Goal: Use online tool/utility: Use online tool/utility

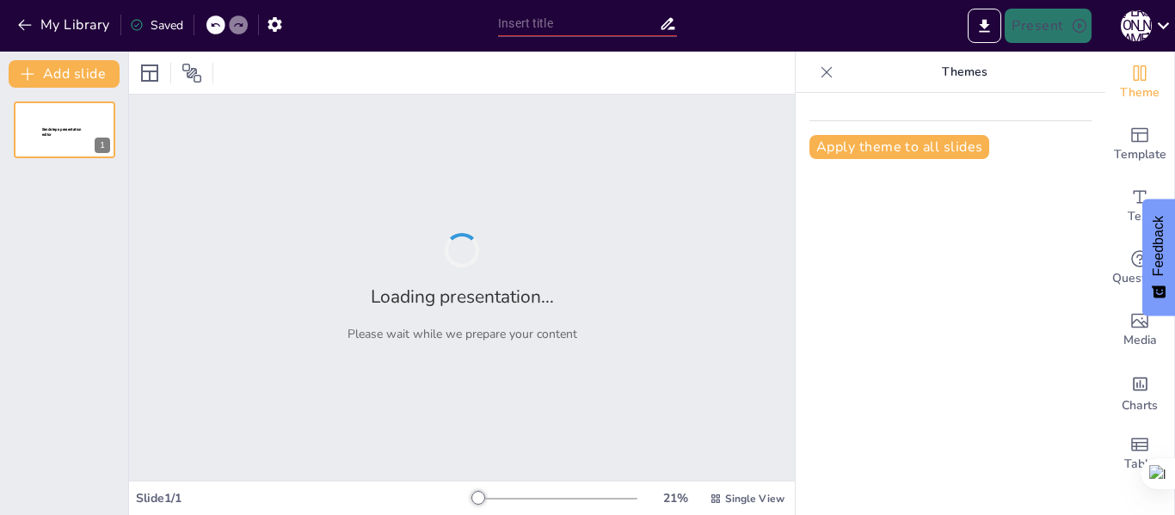
type input "Exploring Phonics: Sounds of P and F"
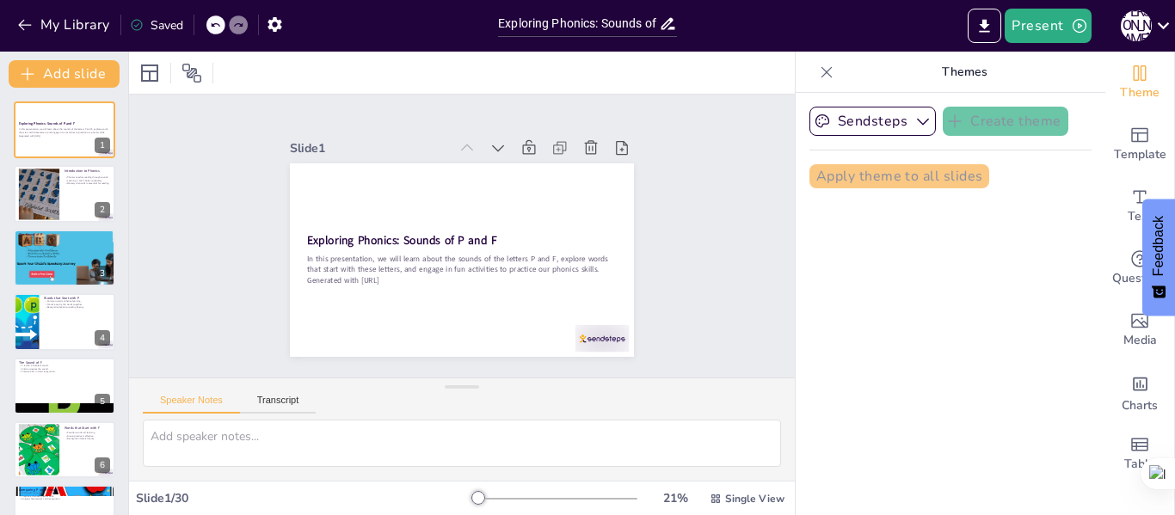
checkbox input "true"
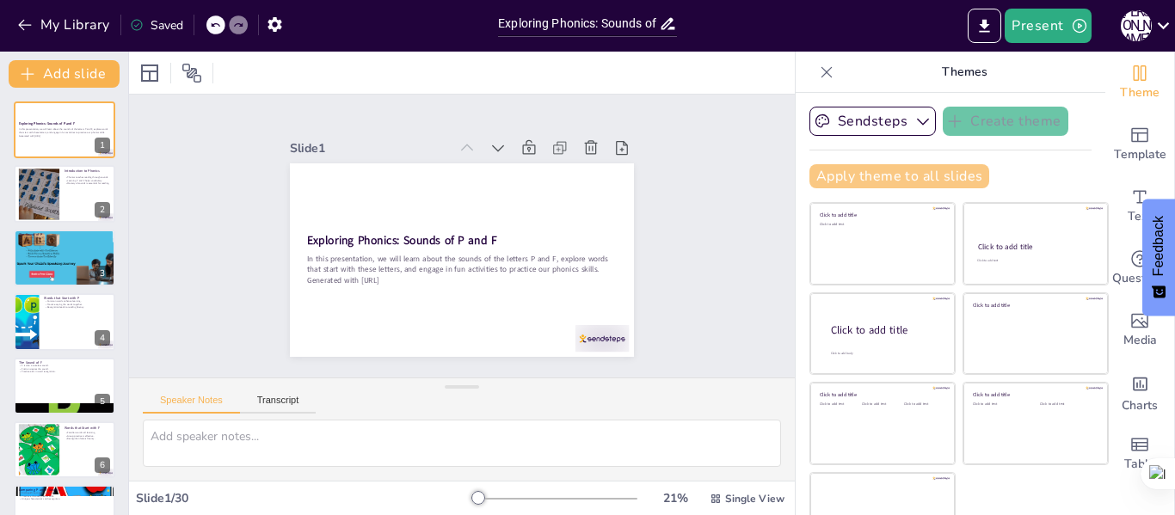
click at [833, 184] on button "Apply theme to all slides" at bounding box center [900, 176] width 180 height 24
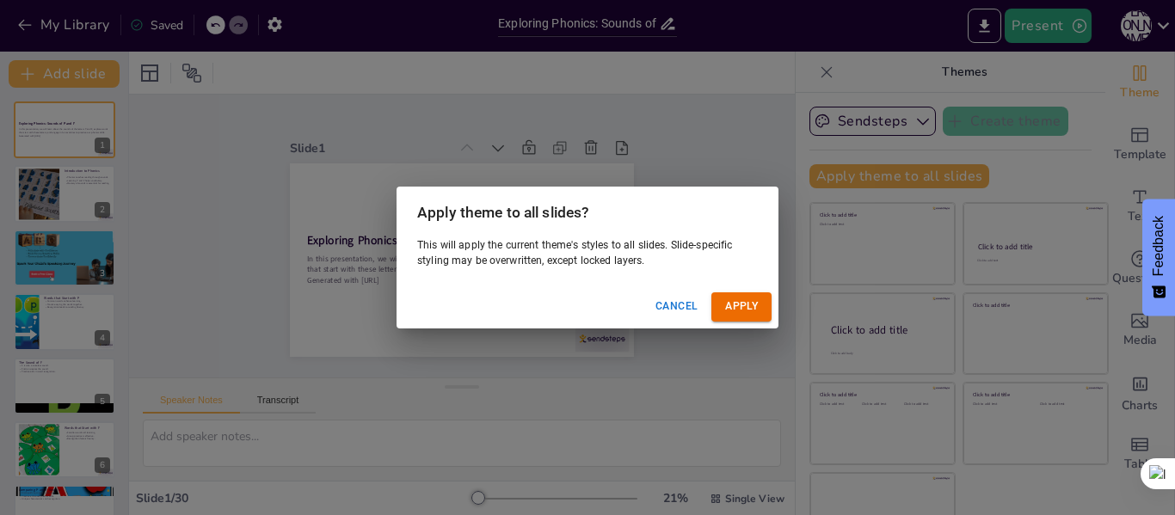
click at [736, 306] on button "Apply" at bounding box center [742, 307] width 60 height 28
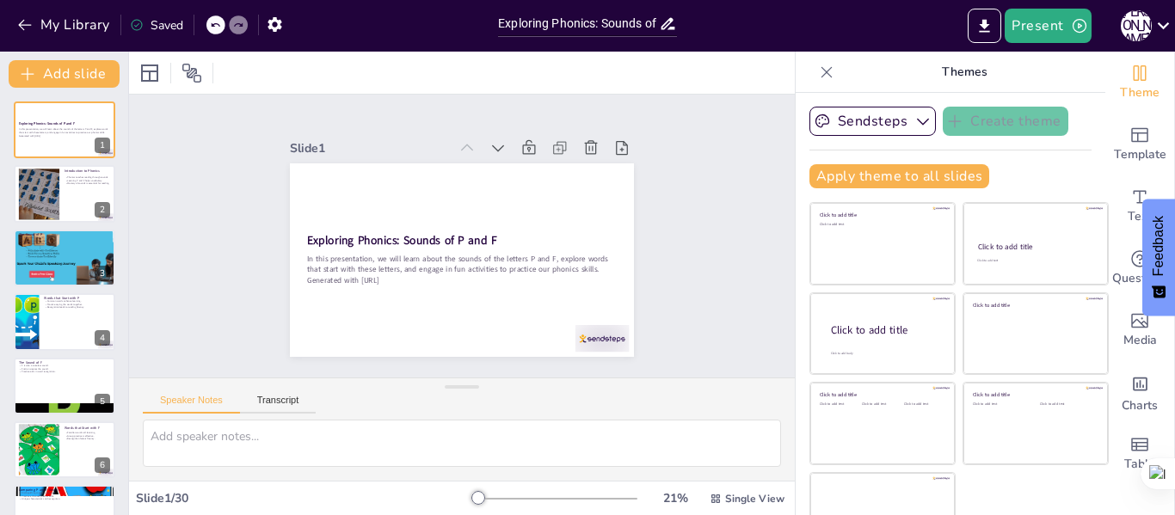
checkbox input "true"
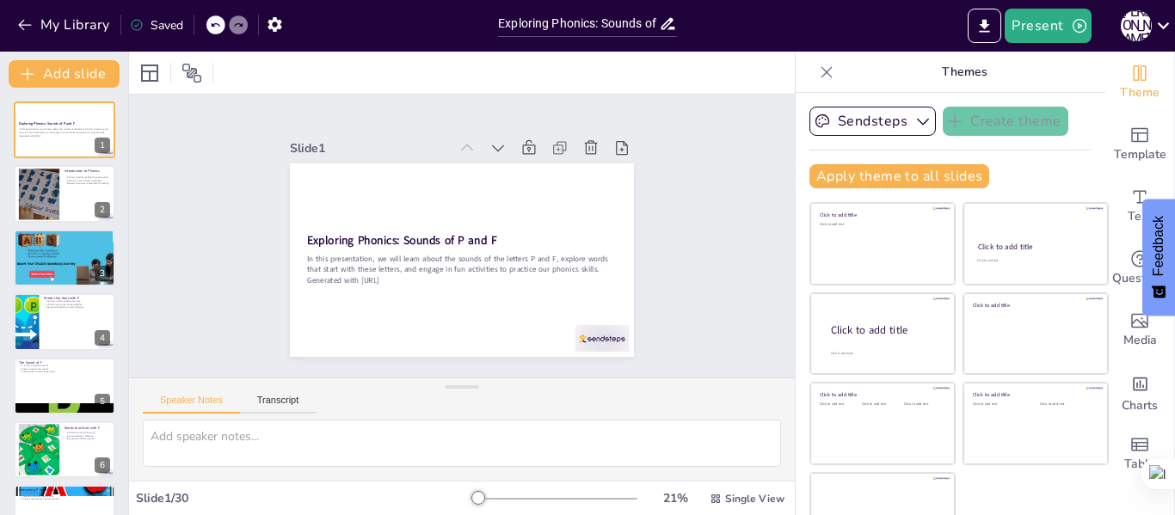
checkbox input "true"
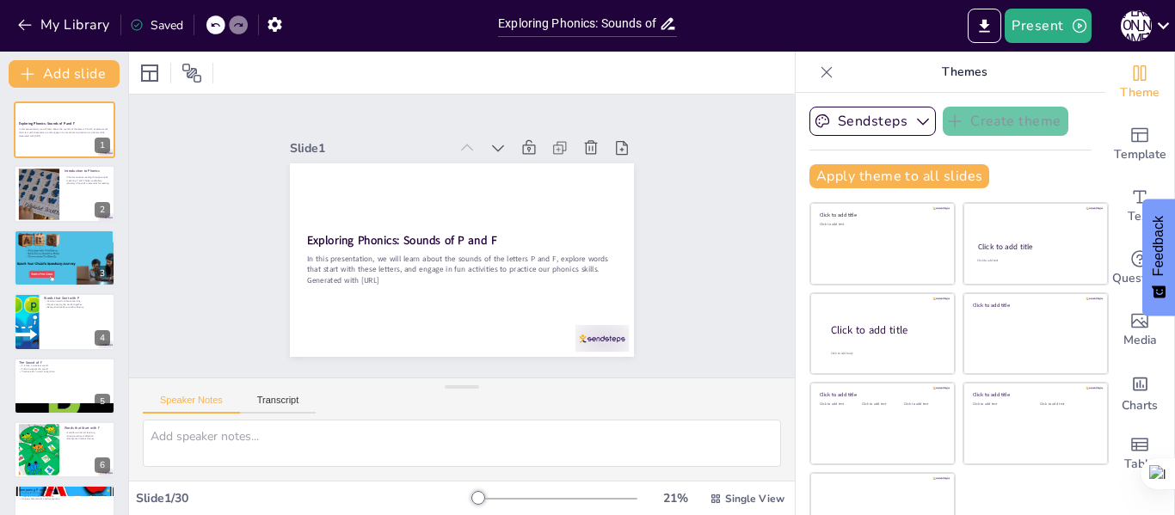
checkbox input "true"
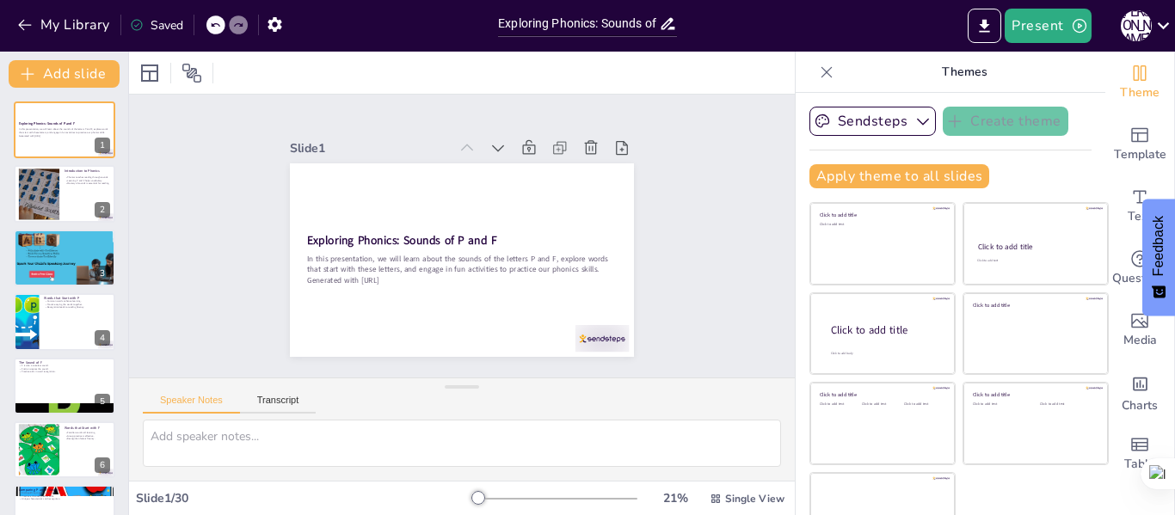
checkbox input "true"
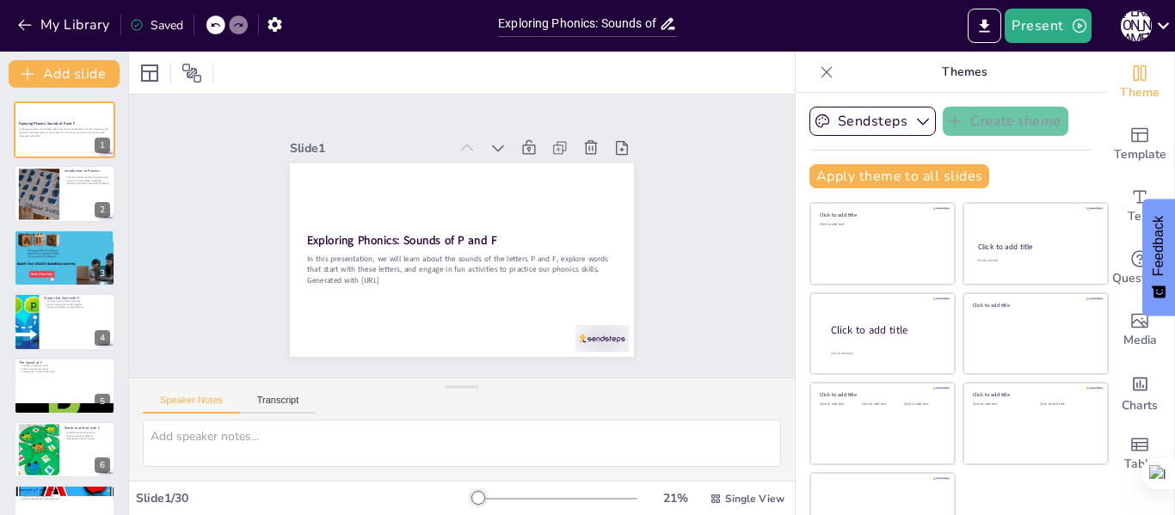
checkbox input "true"
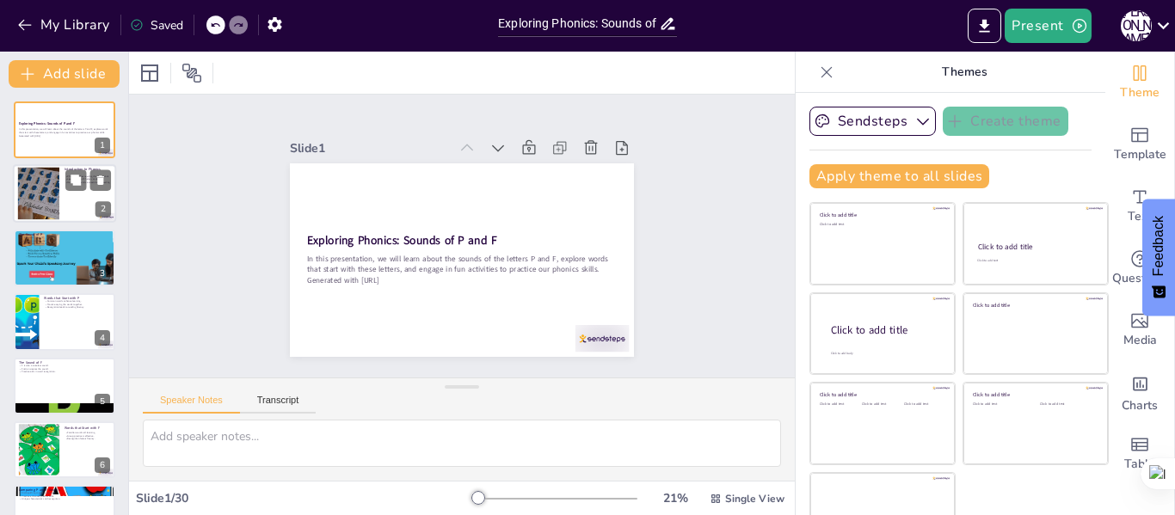
checkbox input "true"
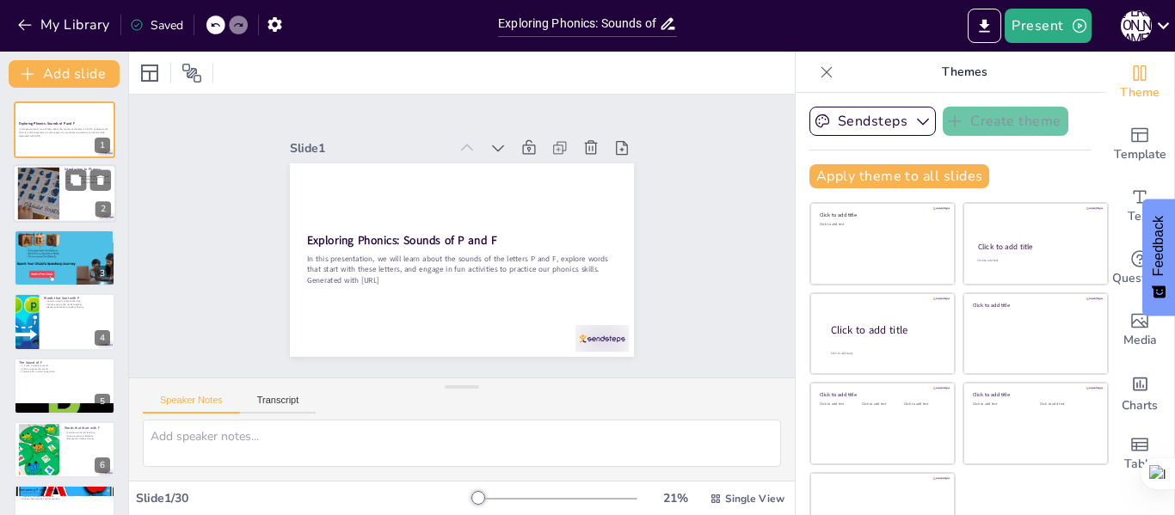
click at [65, 199] on div at bounding box center [64, 194] width 103 height 59
type textarea "Phonics is a foundational skill in reading. By understanding how sounds corresp…"
checkbox input "true"
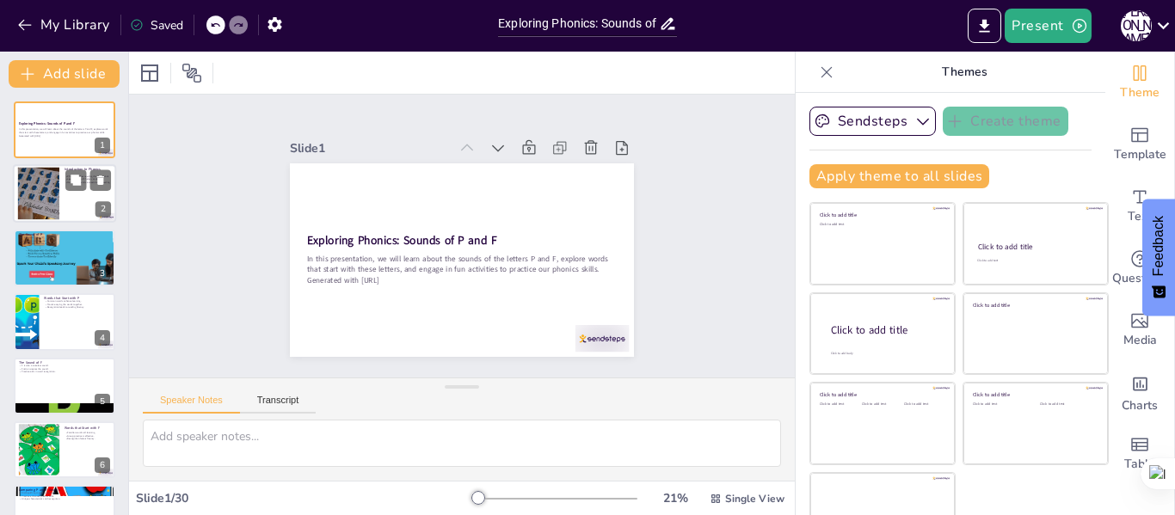
checkbox input "true"
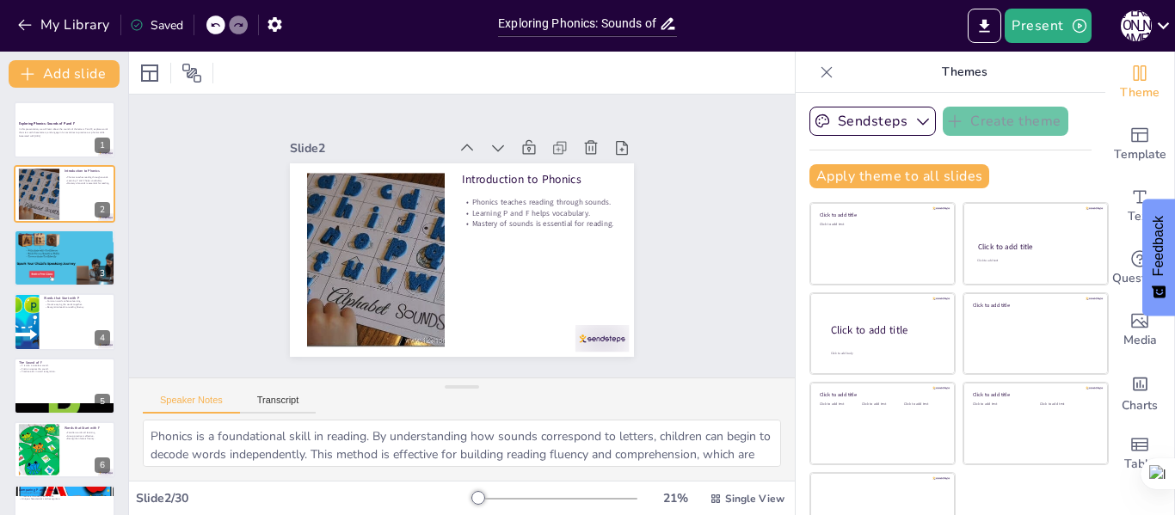
checkbox input "true"
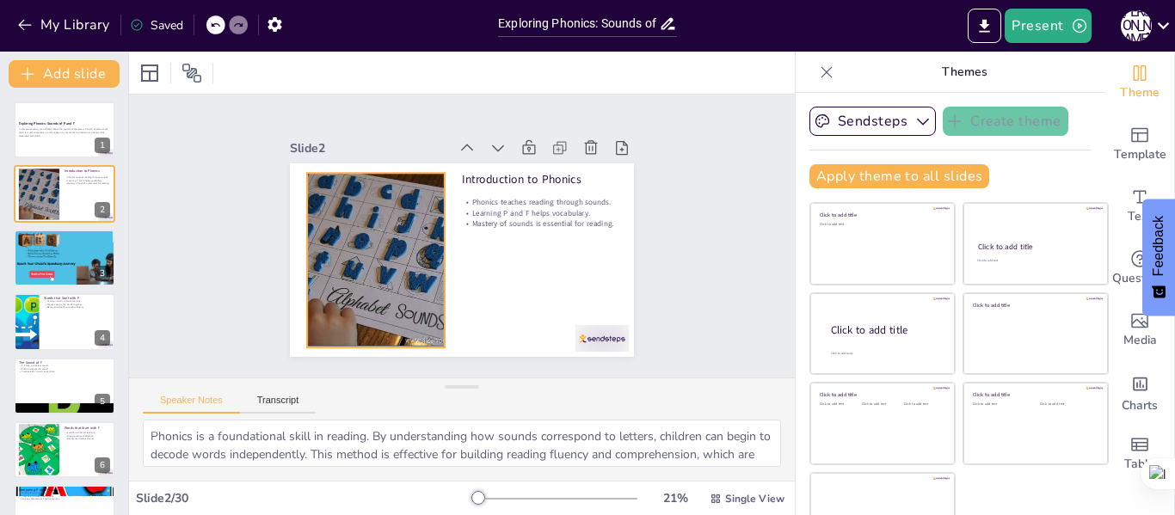
checkbox input "true"
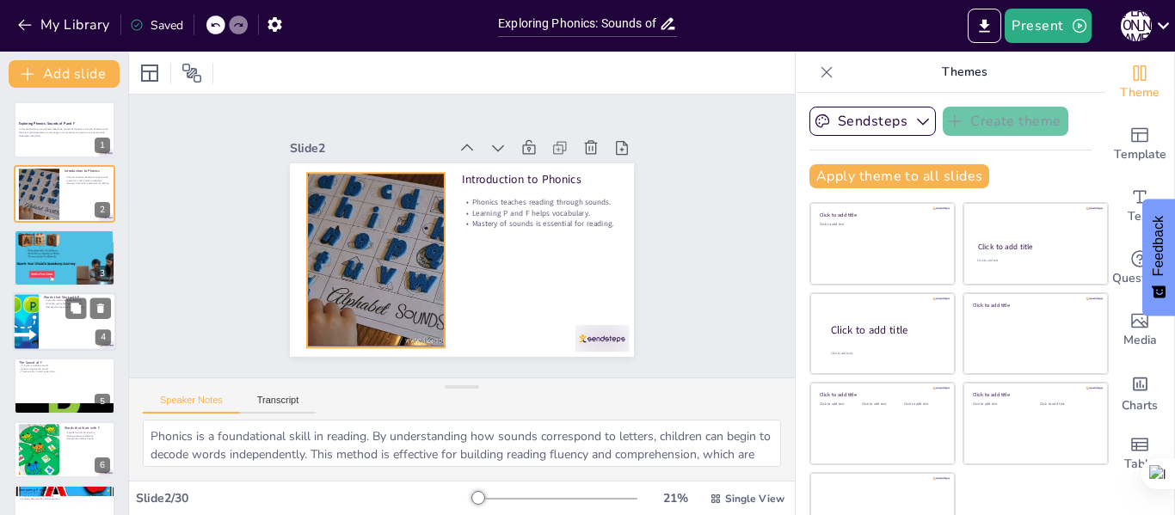
checkbox input "true"
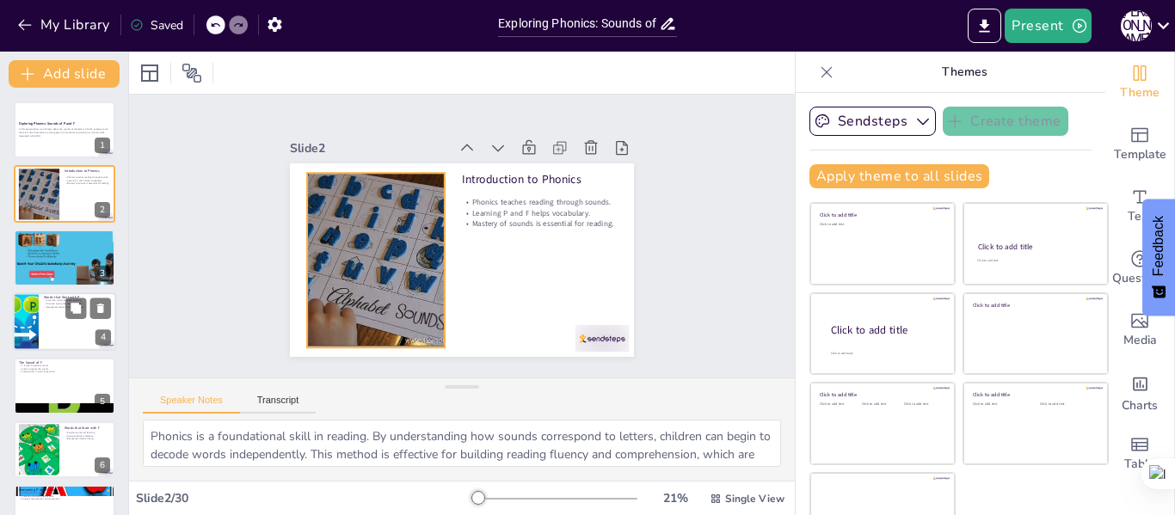
checkbox input "true"
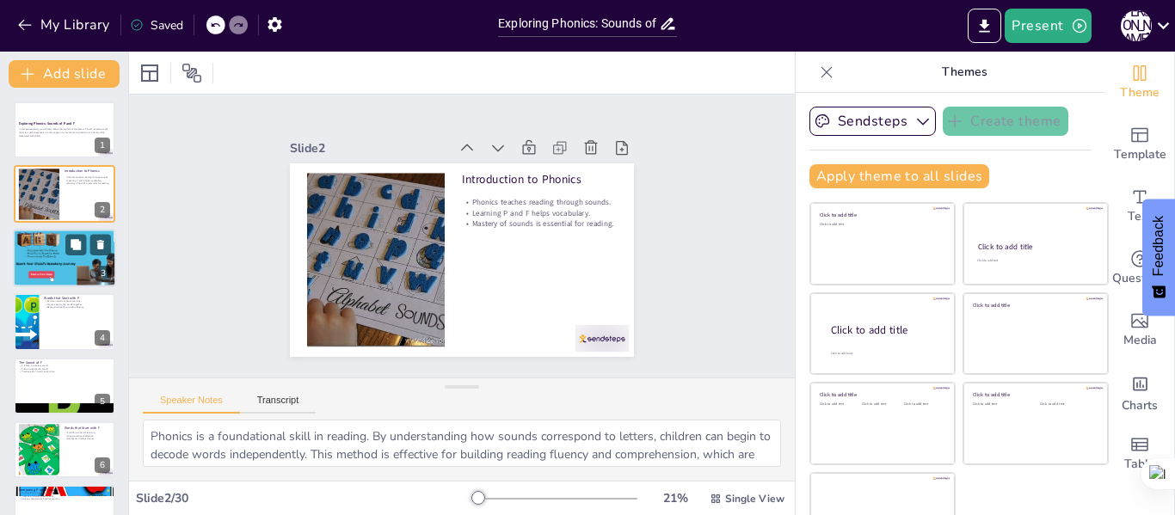
checkbox input "true"
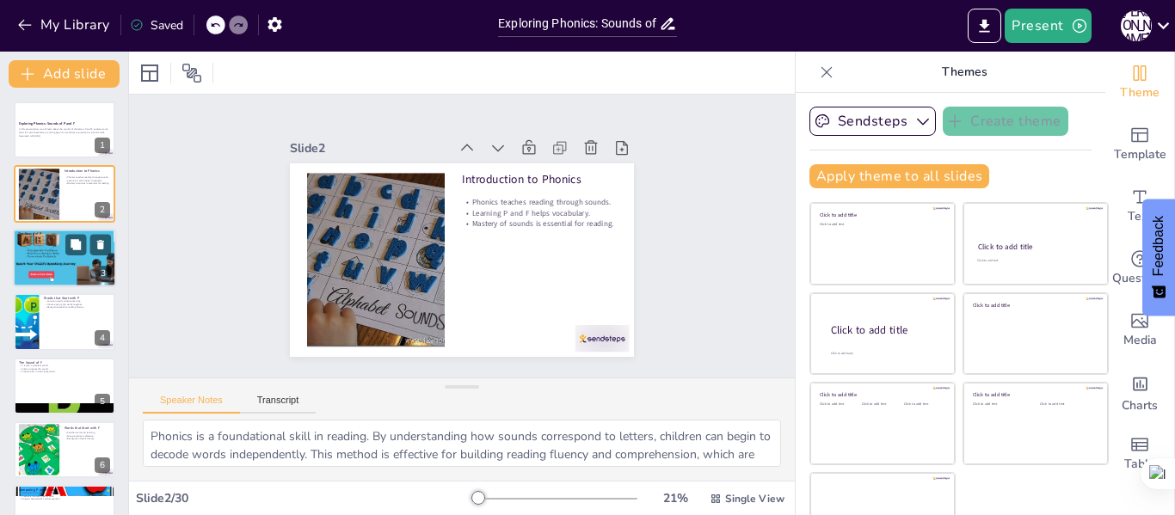
checkbox input "true"
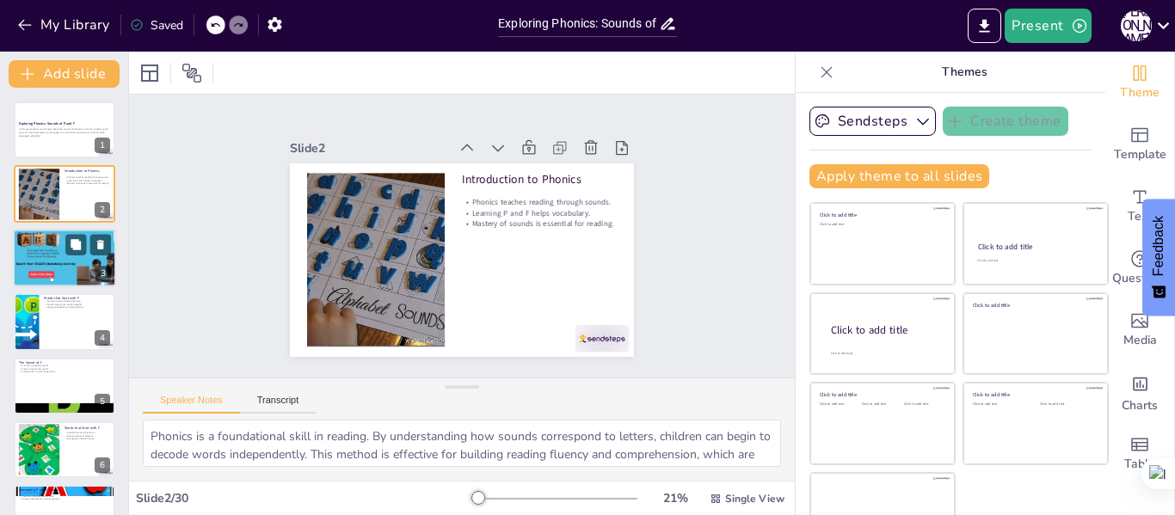
click at [44, 251] on div at bounding box center [64, 258] width 111 height 59
type textarea "Understanding that P is a voiceless sound helps students differentiate it from …"
checkbox input "true"
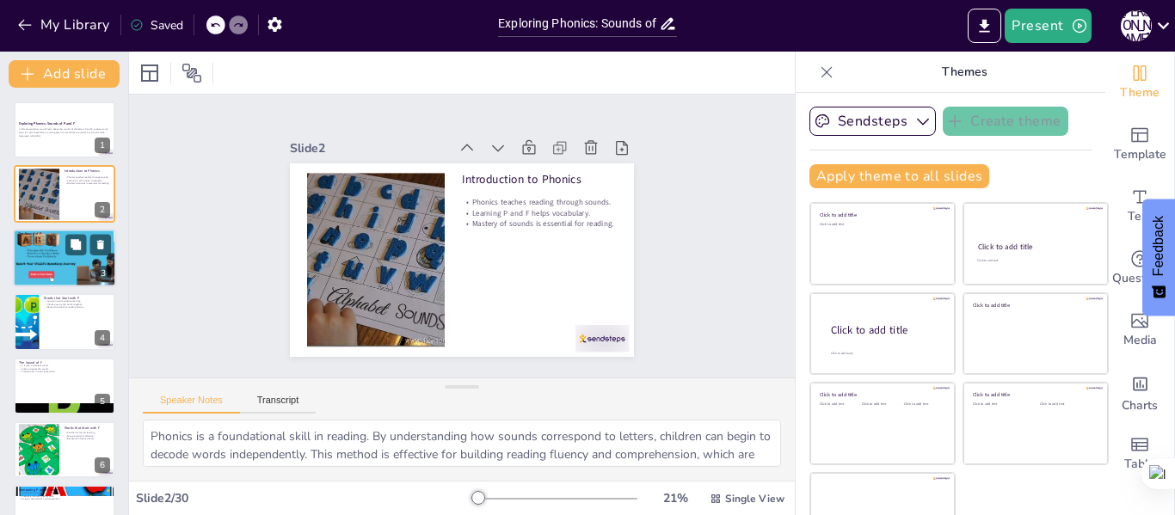
checkbox input "true"
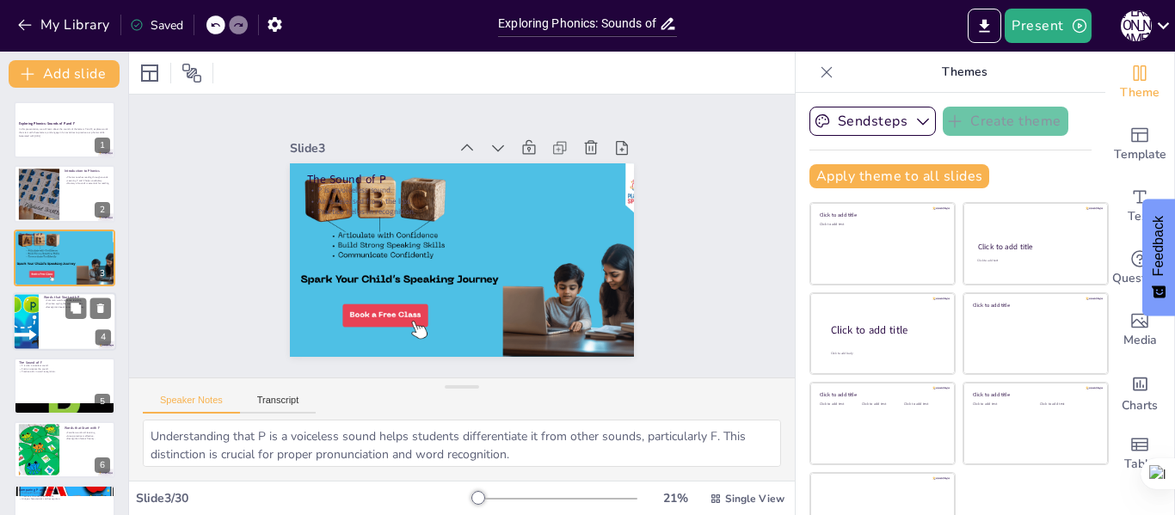
checkbox input "true"
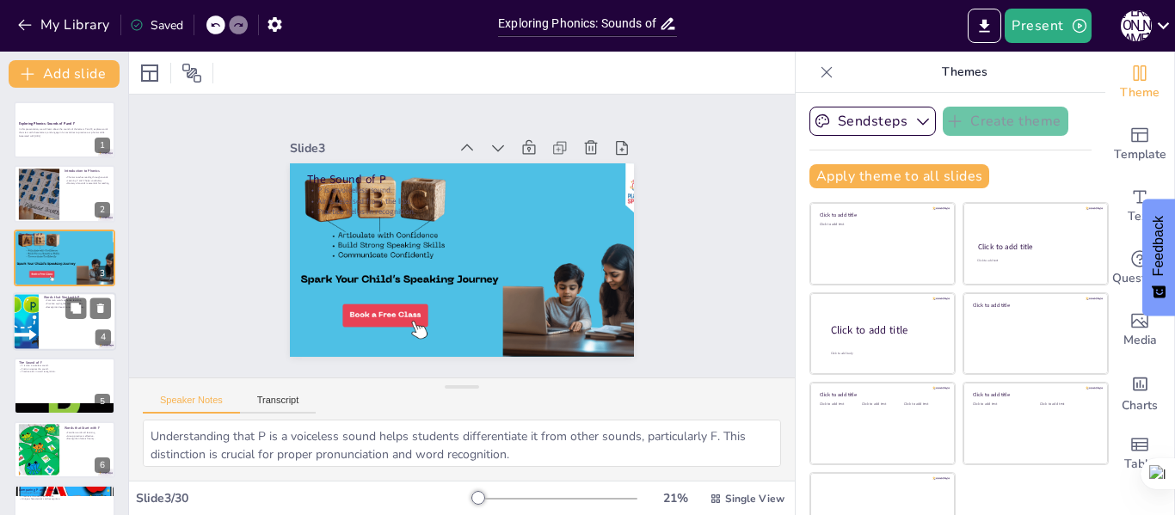
checkbox input "true"
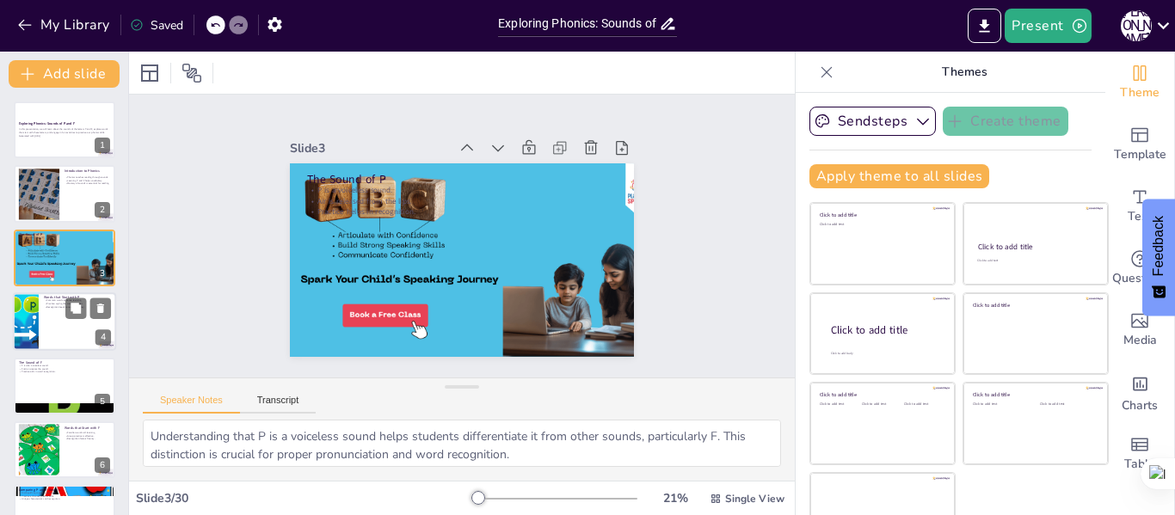
checkbox input "true"
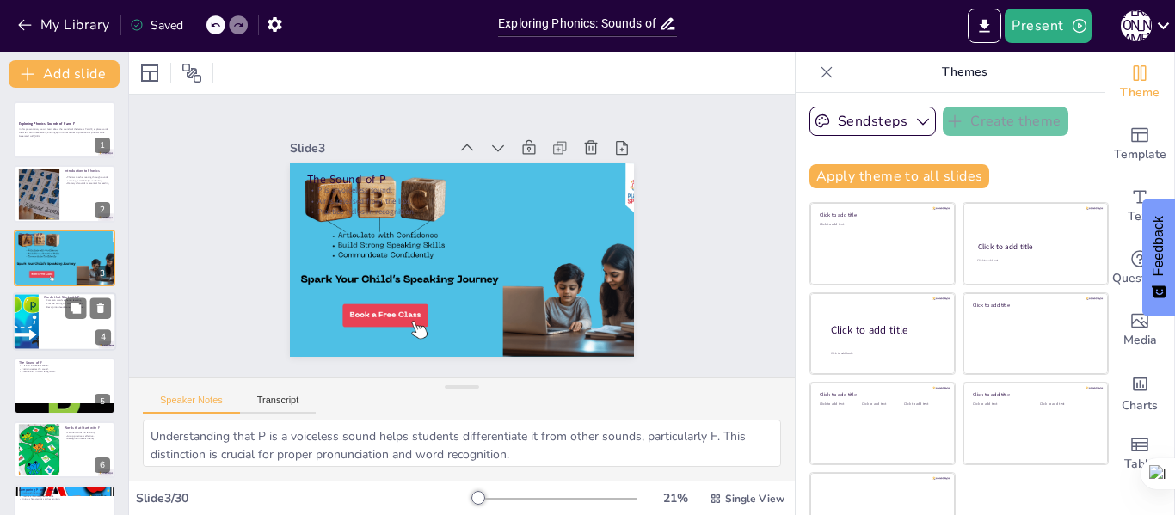
click at [39, 322] on div at bounding box center [64, 322] width 103 height 59
type textarea "Using common words makes it easier for students to grasp the concept of the P s…"
checkbox input "true"
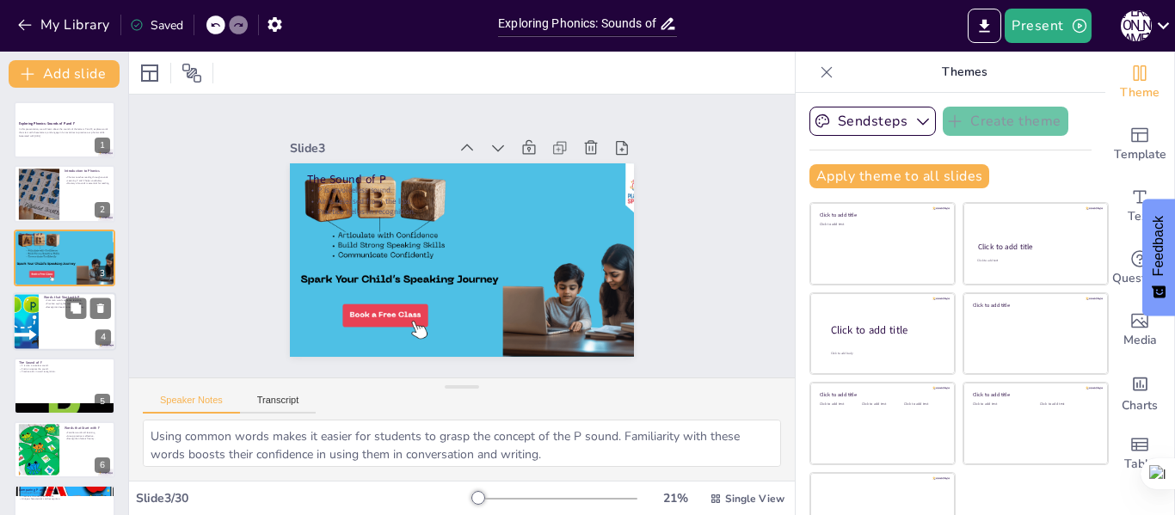
checkbox input "true"
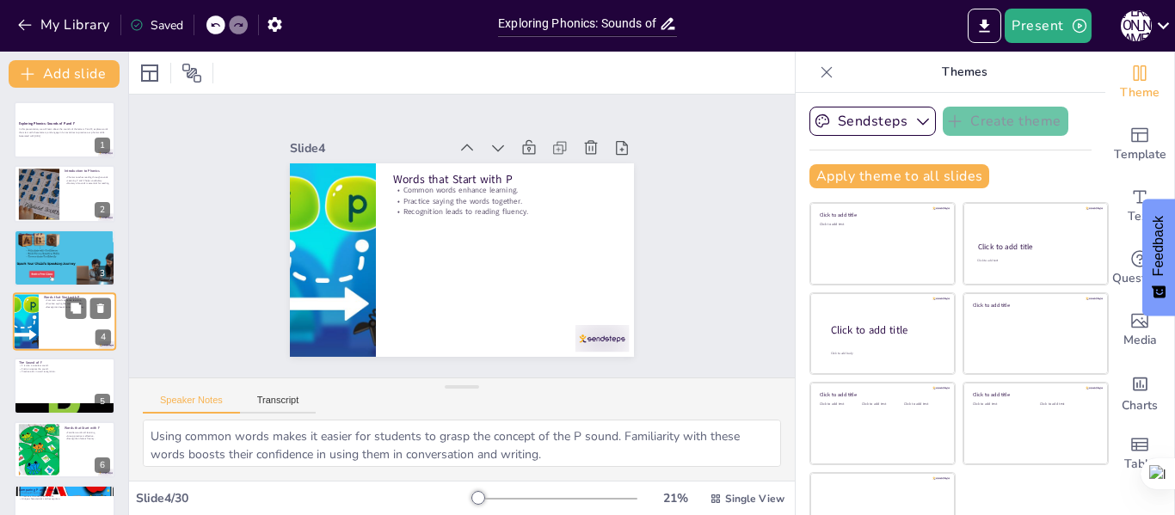
scroll to position [21, 0]
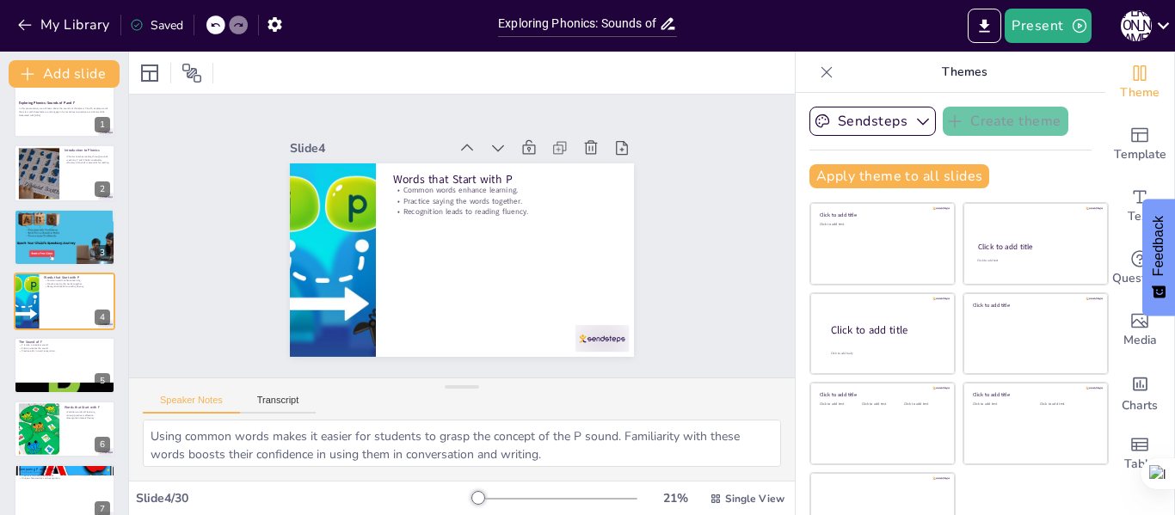
checkbox input "true"
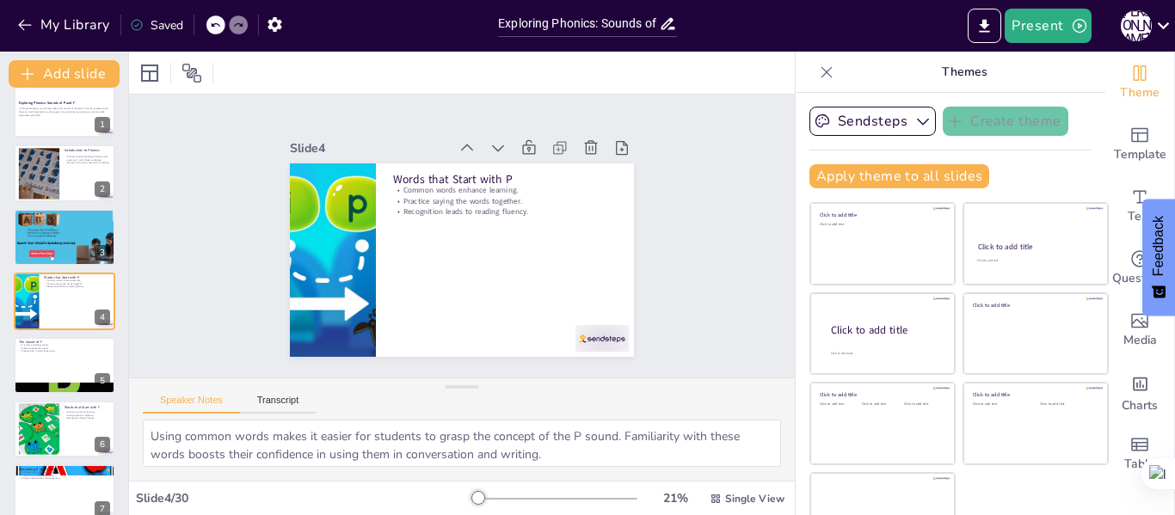
checkbox input "true"
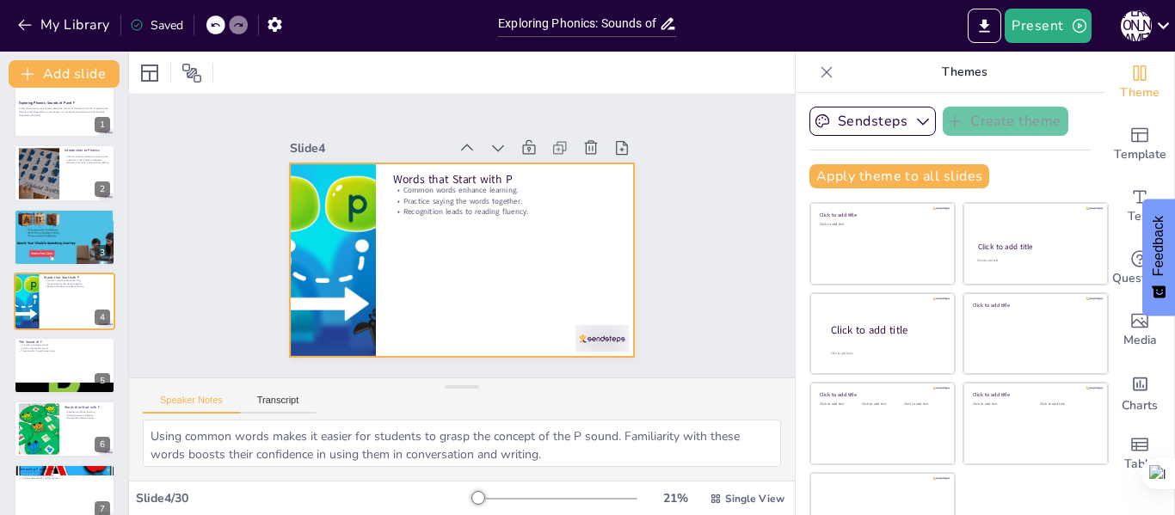
click at [417, 243] on div at bounding box center [459, 260] width 362 height 228
checkbox input "true"
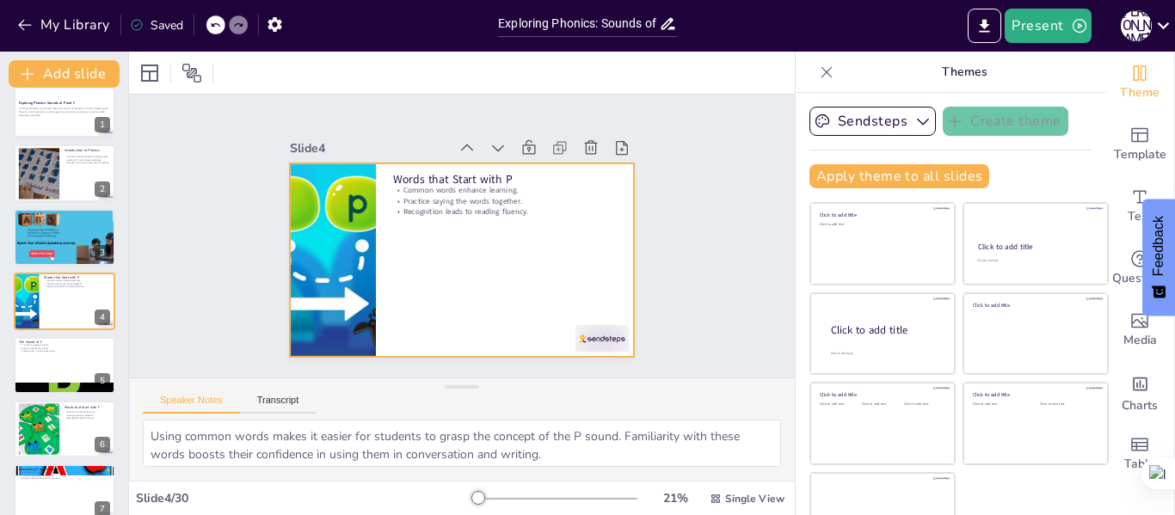
checkbox input "true"
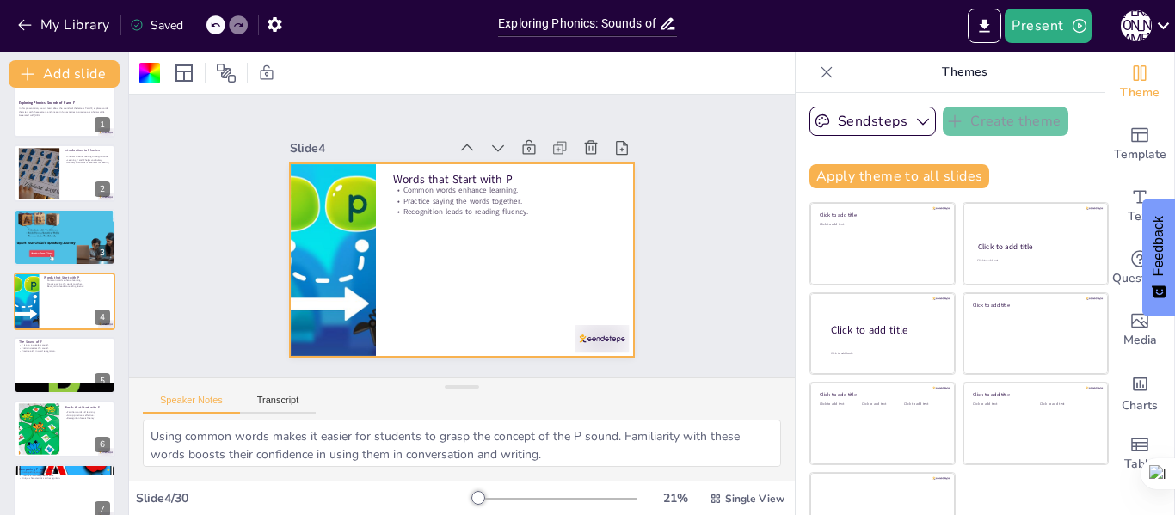
checkbox input "true"
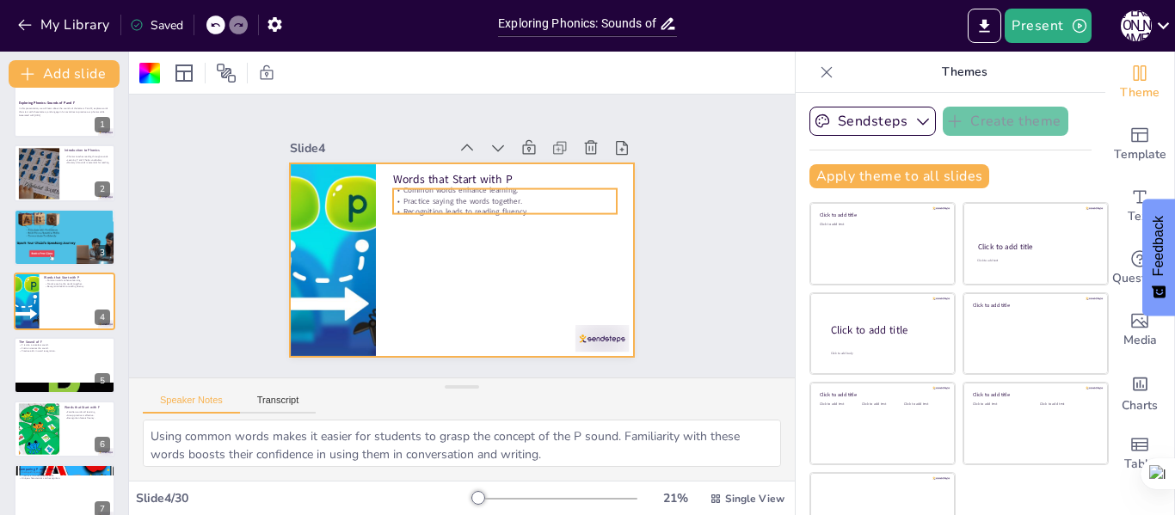
checkbox input "true"
click at [420, 196] on p "Practice saying the words together." at bounding box center [505, 201] width 224 height 10
checkbox input "true"
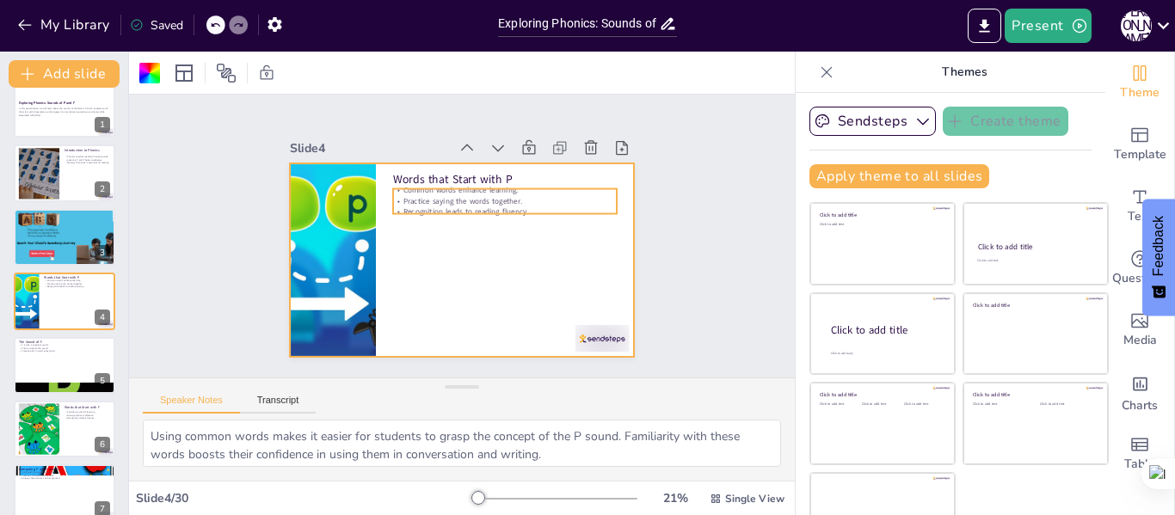
checkbox input "true"
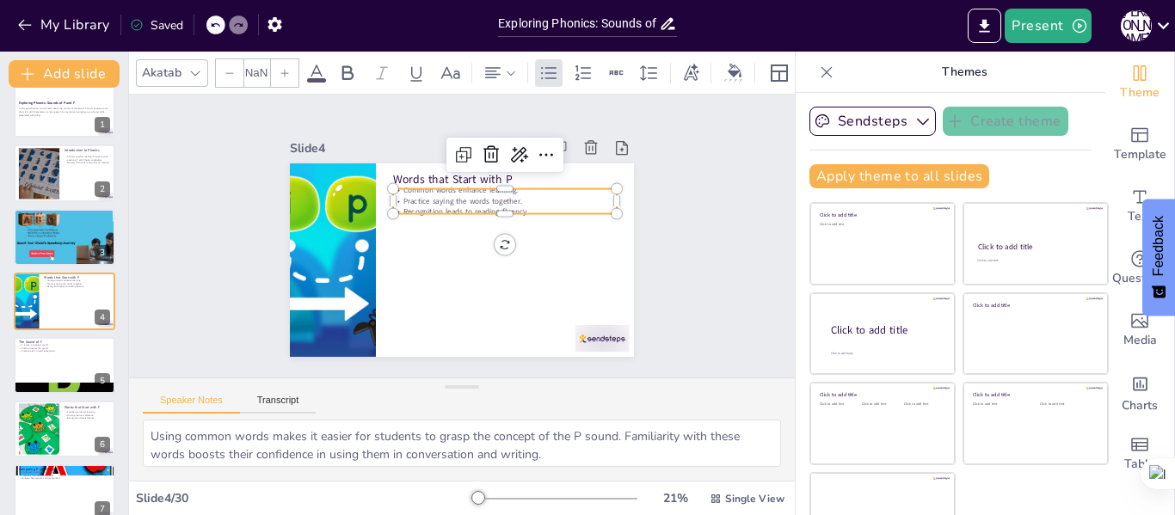
type input "32"
checkbox input "true"
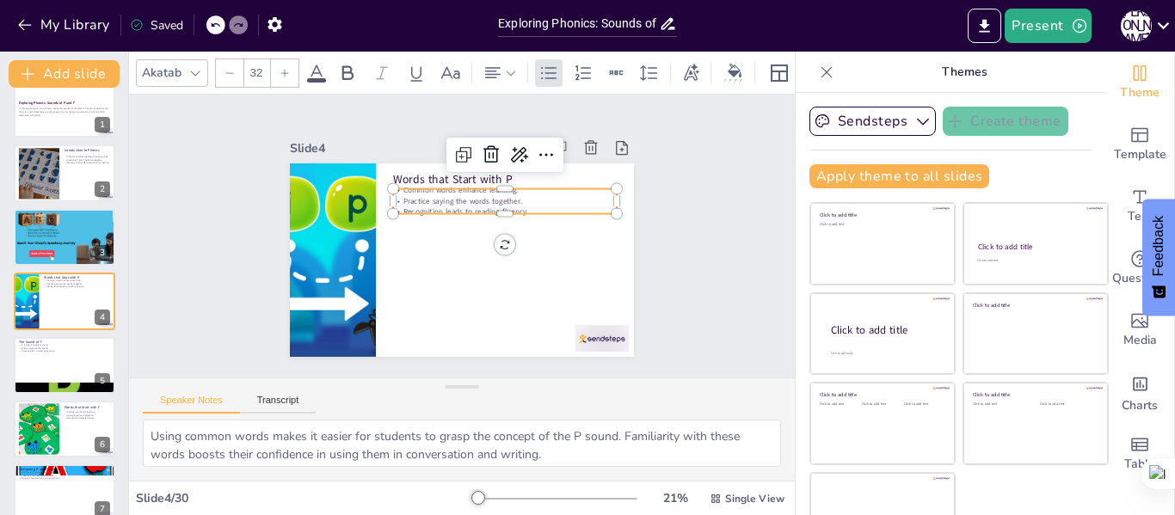
checkbox input "true"
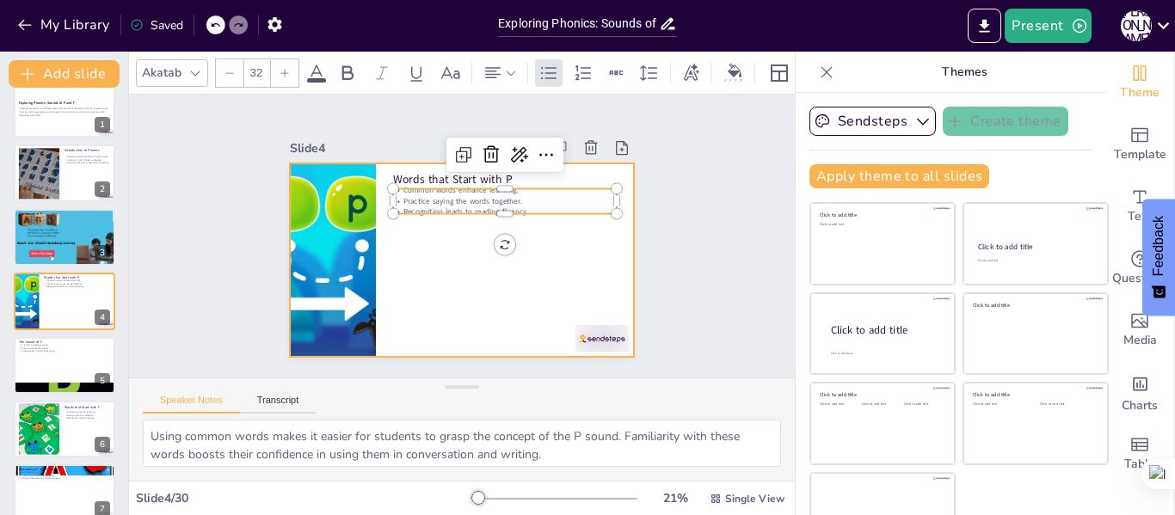
checkbox input "true"
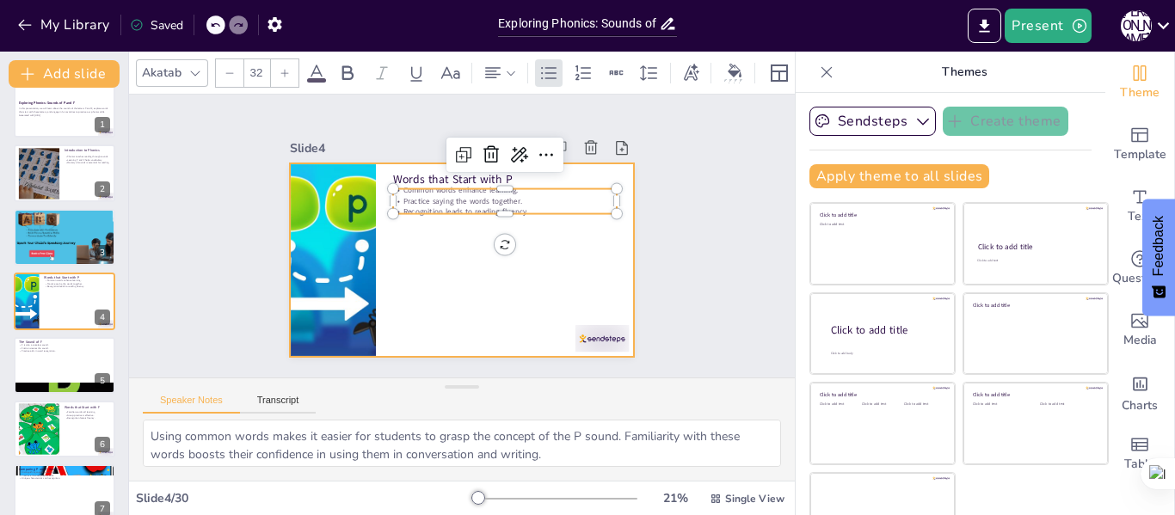
click at [416, 262] on div at bounding box center [459, 260] width 362 height 228
checkbox input "true"
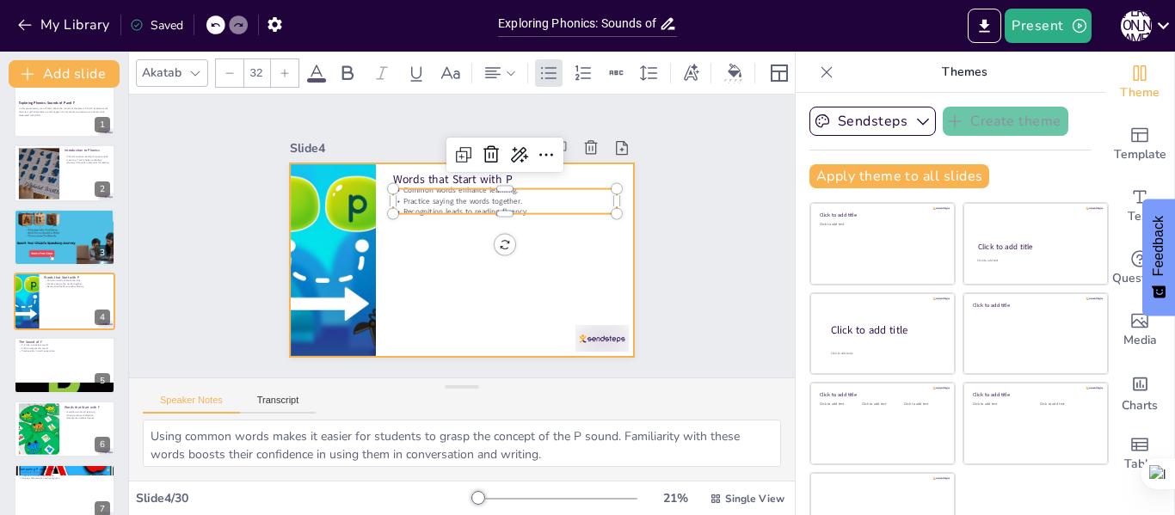
checkbox input "true"
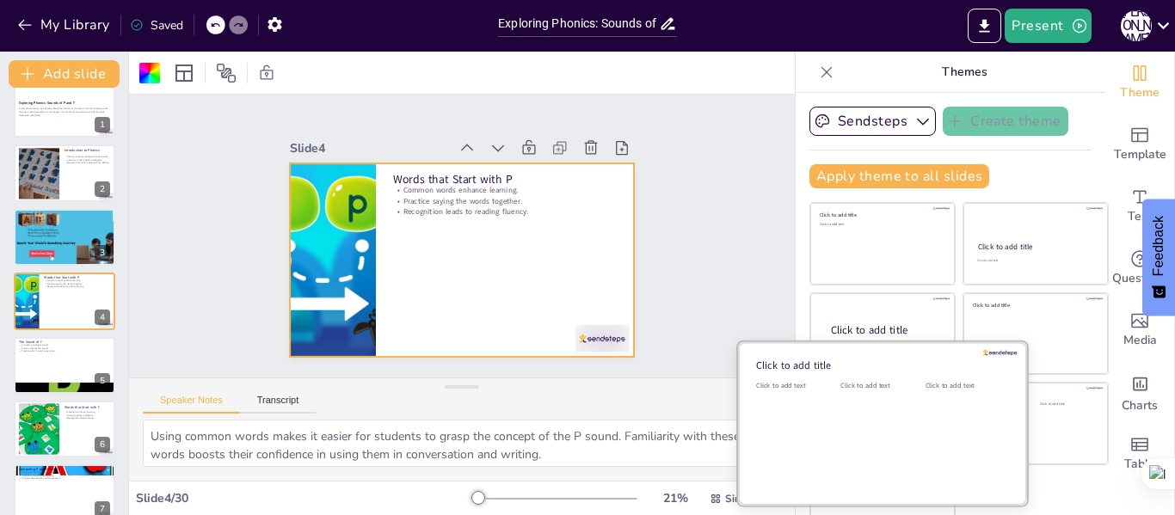
checkbox input "true"
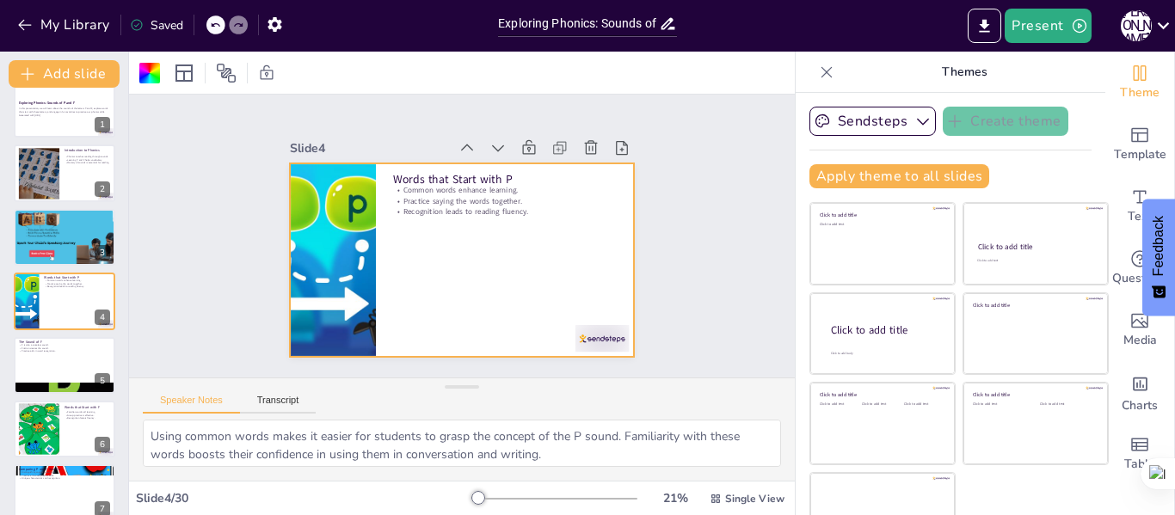
checkbox input "true"
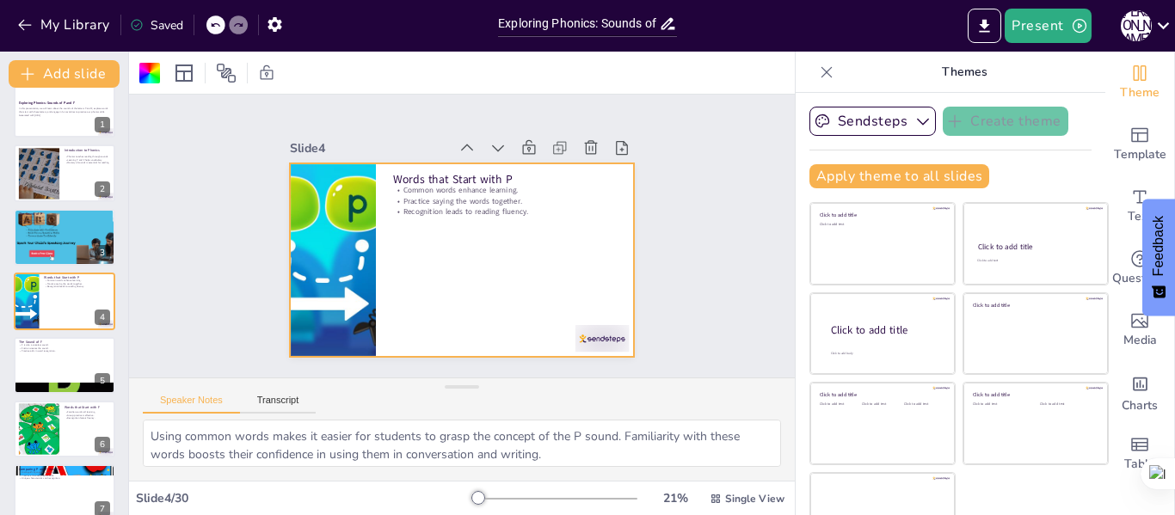
checkbox input "true"
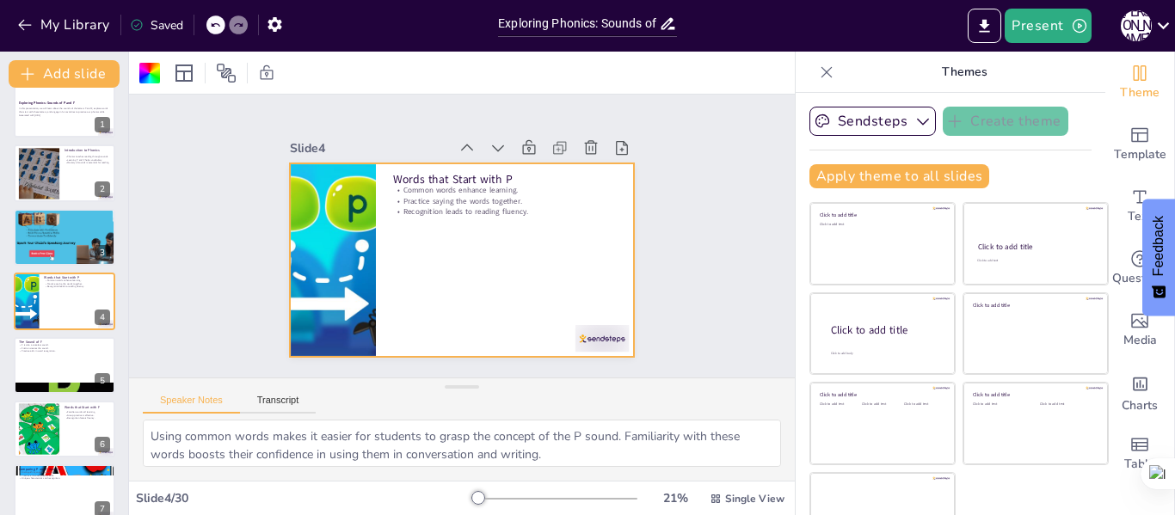
click at [499, 496] on div at bounding box center [554, 499] width 165 height 14
checkbox input "true"
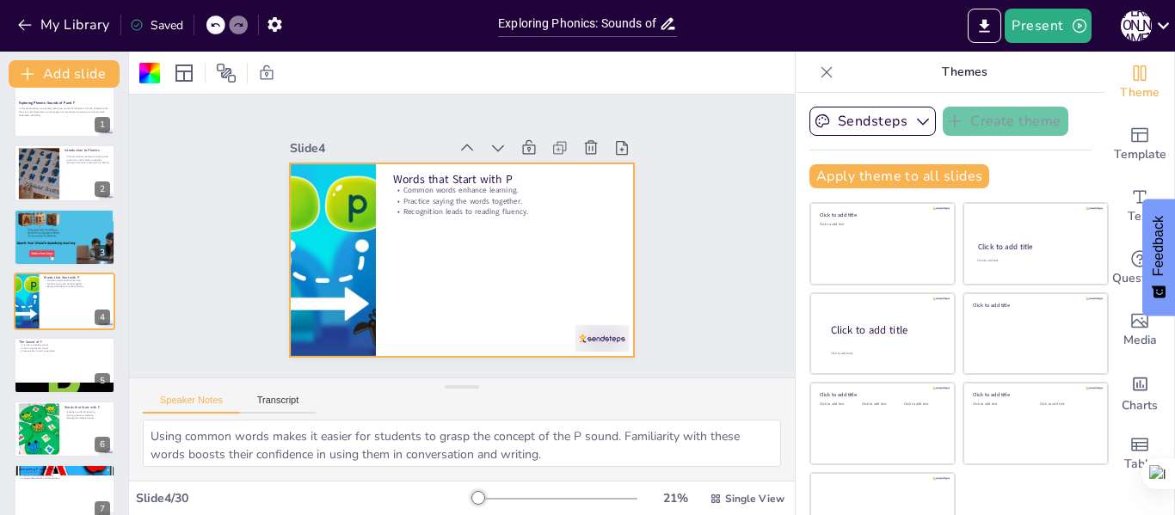
checkbox input "true"
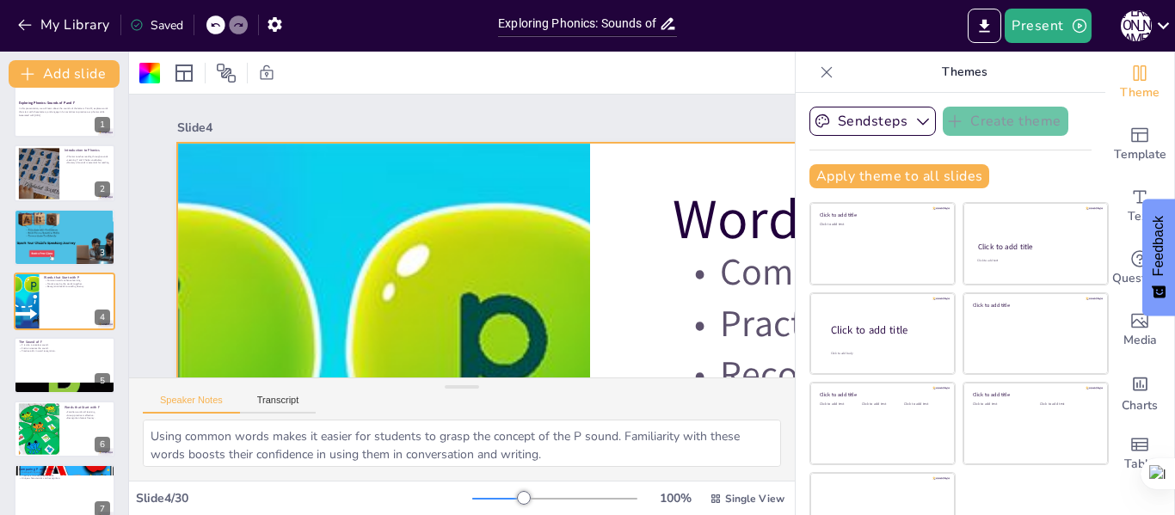
click at [472, 497] on div at bounding box center [554, 499] width 165 height 14
checkbox input "true"
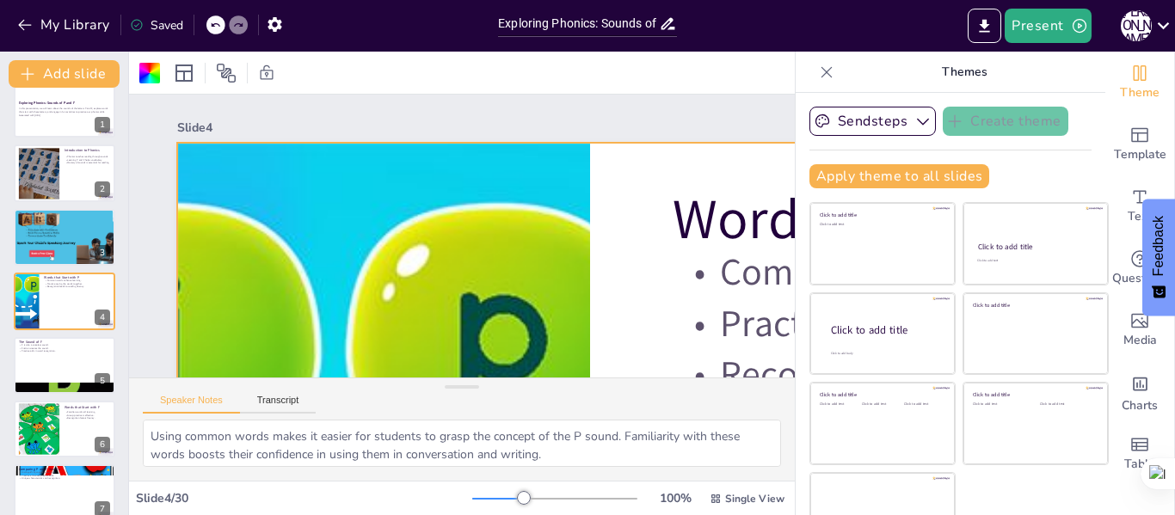
checkbox input "true"
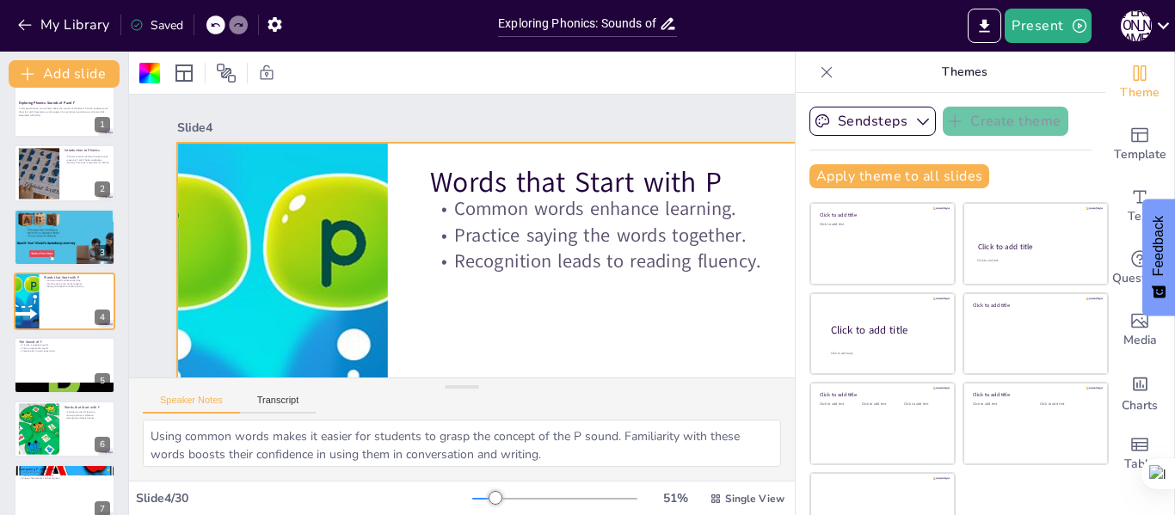
checkbox input "true"
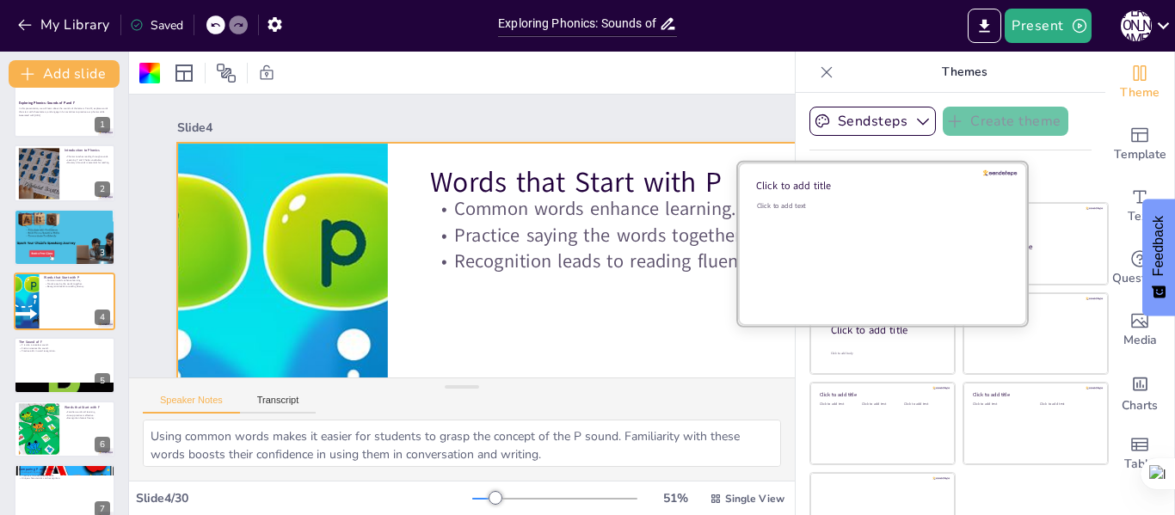
checkbox input "true"
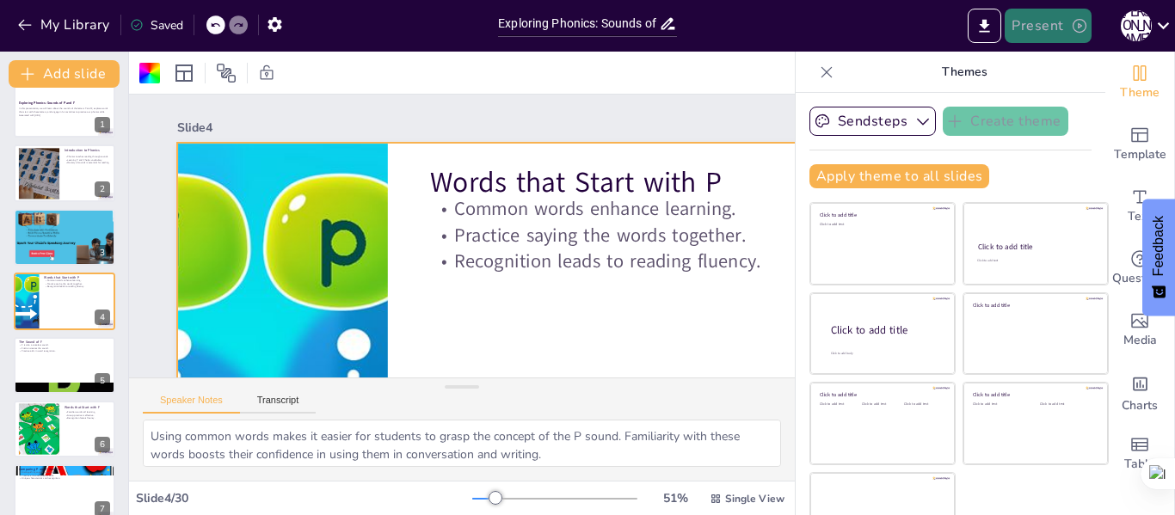
click at [1023, 28] on button "Present" at bounding box center [1048, 26] width 86 height 34
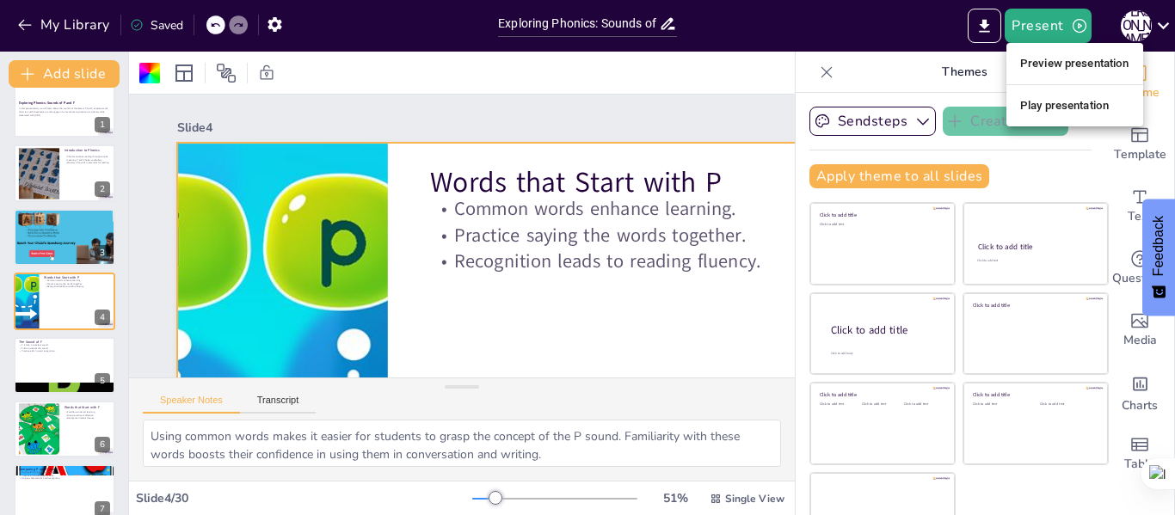
click at [1033, 64] on li "Preview presentation" at bounding box center [1075, 64] width 137 height 28
